Goal: Use online tool/utility

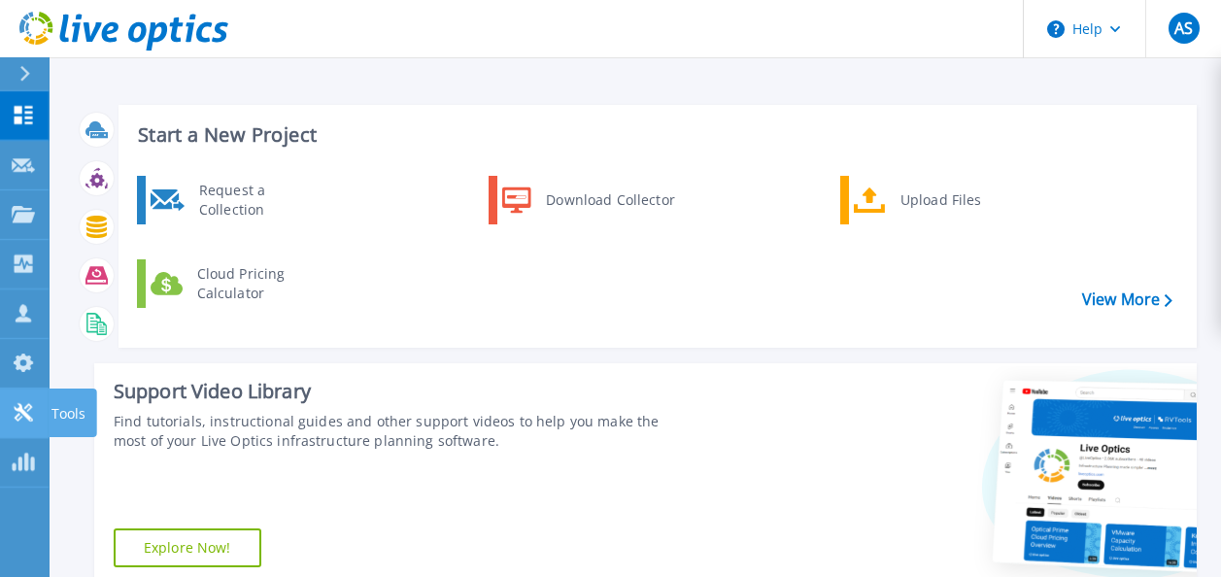
click at [58, 411] on p "Tools" at bounding box center [68, 414] width 34 height 51
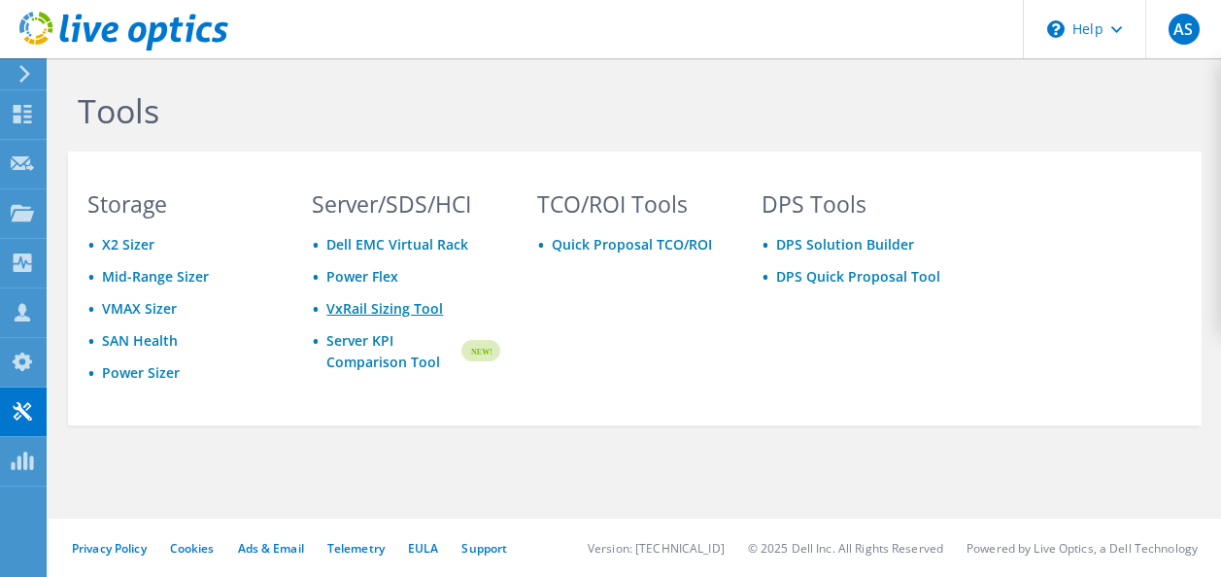
click at [377, 307] on link "VxRail Sizing Tool" at bounding box center [384, 308] width 117 height 18
click at [662, 283] on div "TCO/ROI Tools Quick Proposal TCO/ROI" at bounding box center [631, 305] width 226 height 225
click at [375, 309] on link "VxRail Sizing Tool" at bounding box center [384, 308] width 117 height 18
